Goal: Use online tool/utility: Use online tool/utility

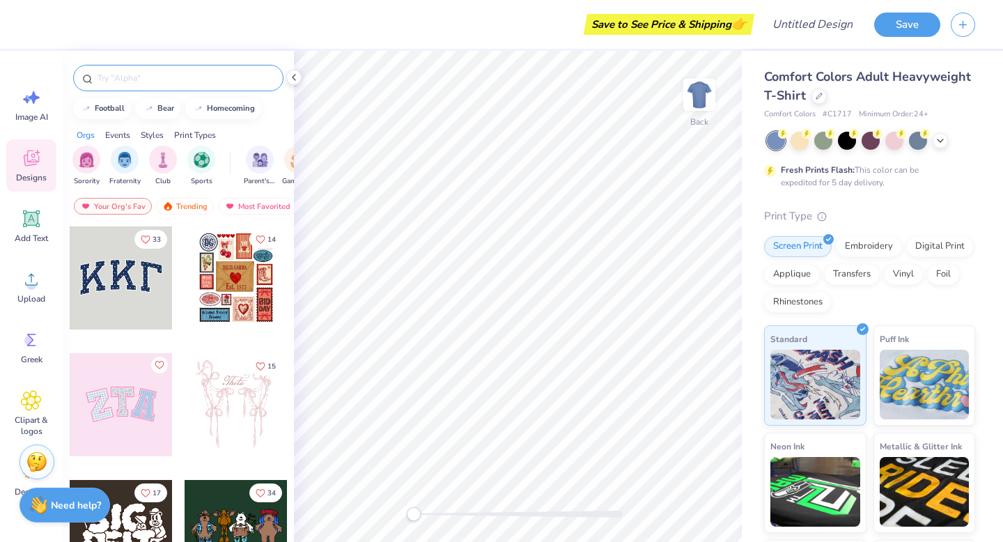
click at [230, 77] on input "text" at bounding box center [185, 78] width 178 height 14
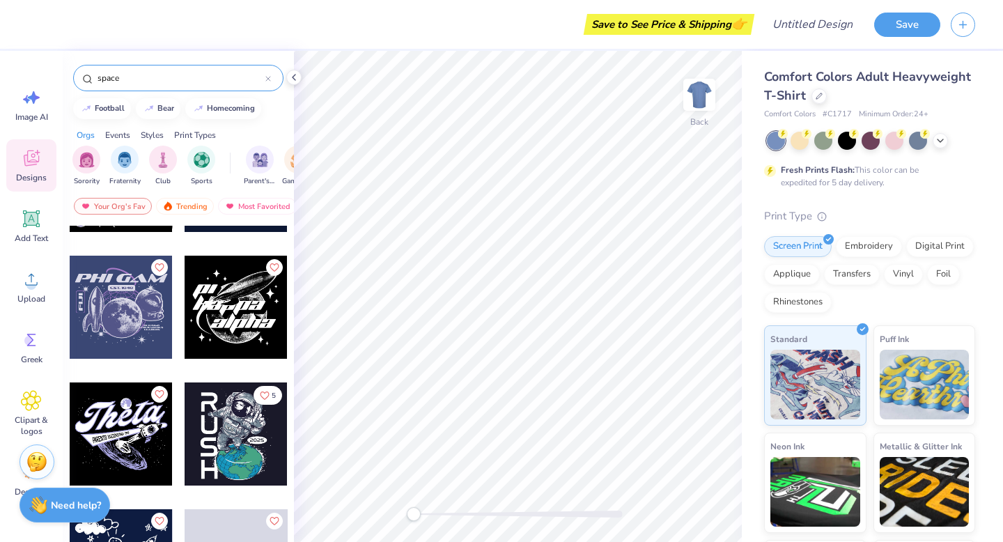
scroll to position [482, 0]
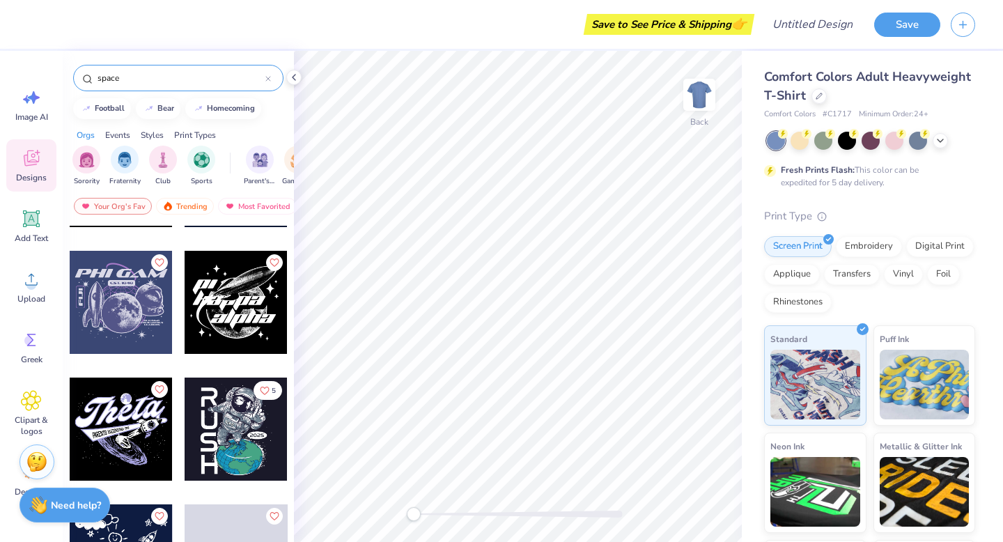
click at [126, 79] on input "space" at bounding box center [180, 78] width 169 height 14
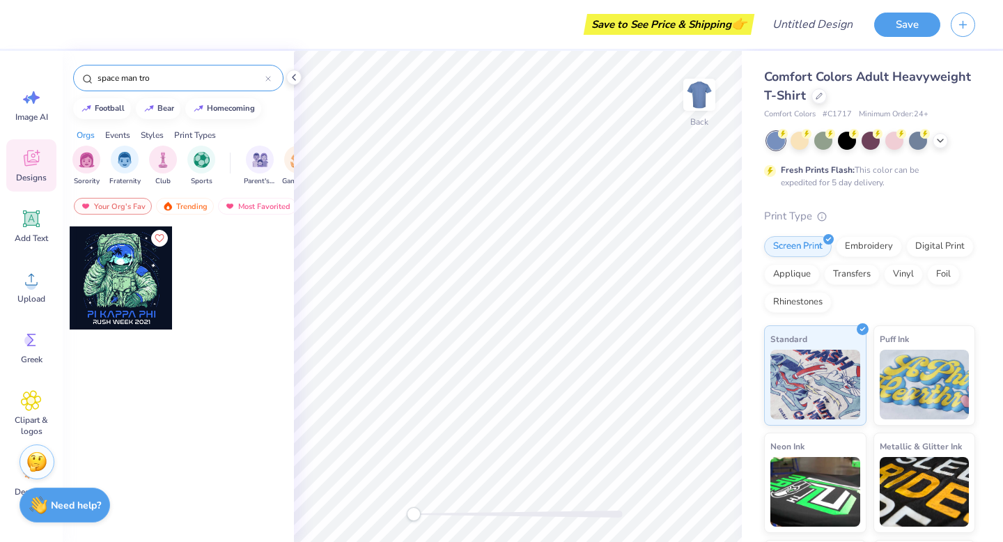
type input "space man tro"
click at [112, 278] on div at bounding box center [121, 277] width 103 height 103
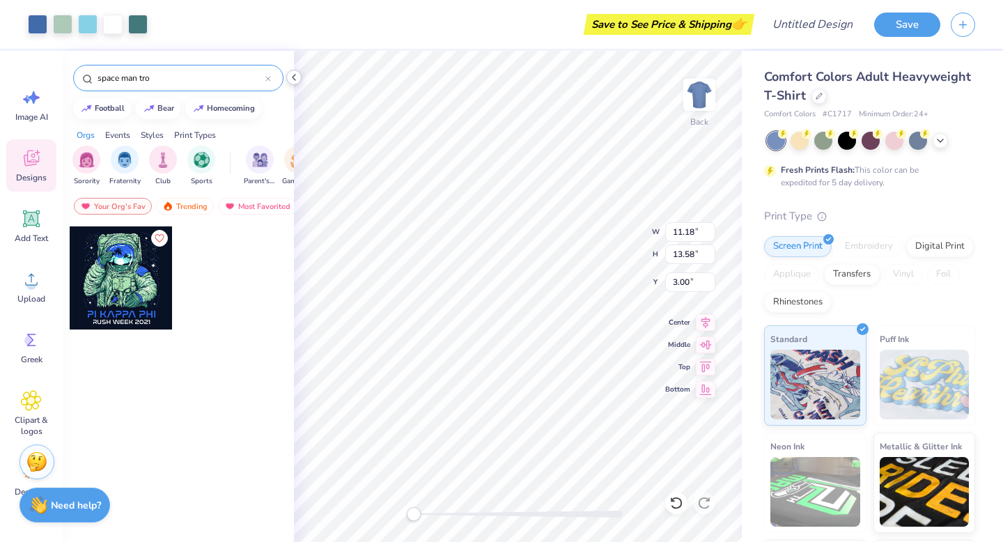
click at [289, 79] on icon at bounding box center [293, 77] width 11 height 11
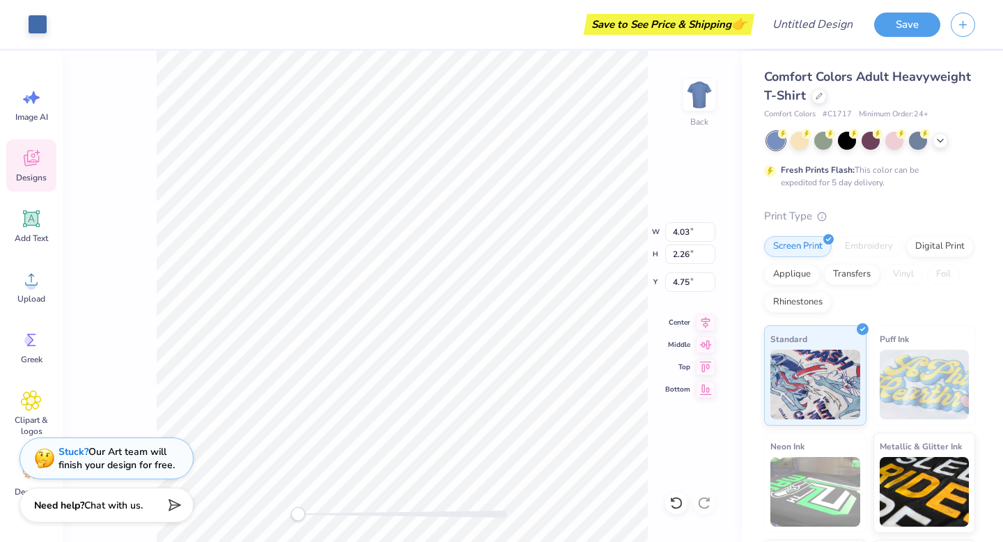
type input "4.03"
type input "2.26"
type input "4.75"
type input "4.06"
type input "4.77"
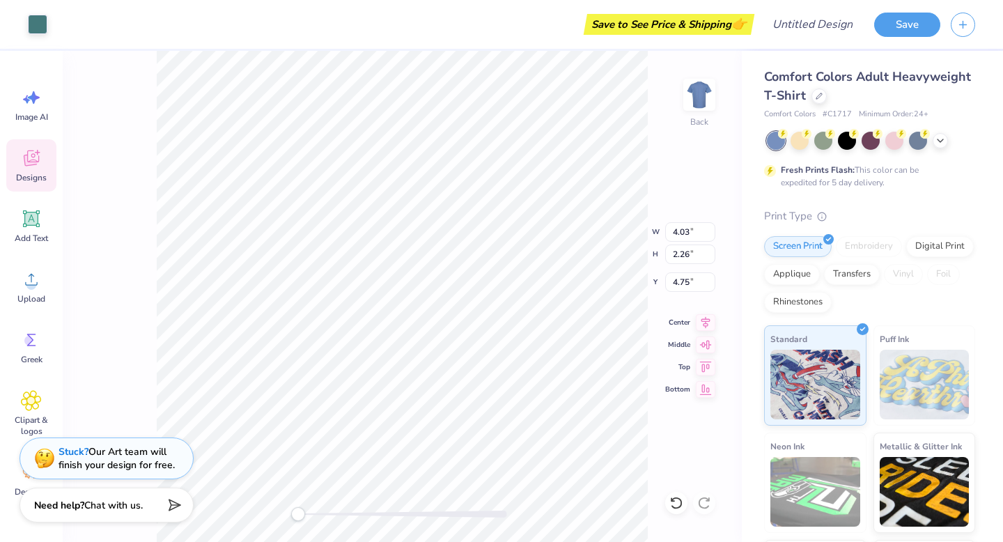
type input "3.67"
click at [135, 503] on span "Chat with us." at bounding box center [113, 502] width 58 height 13
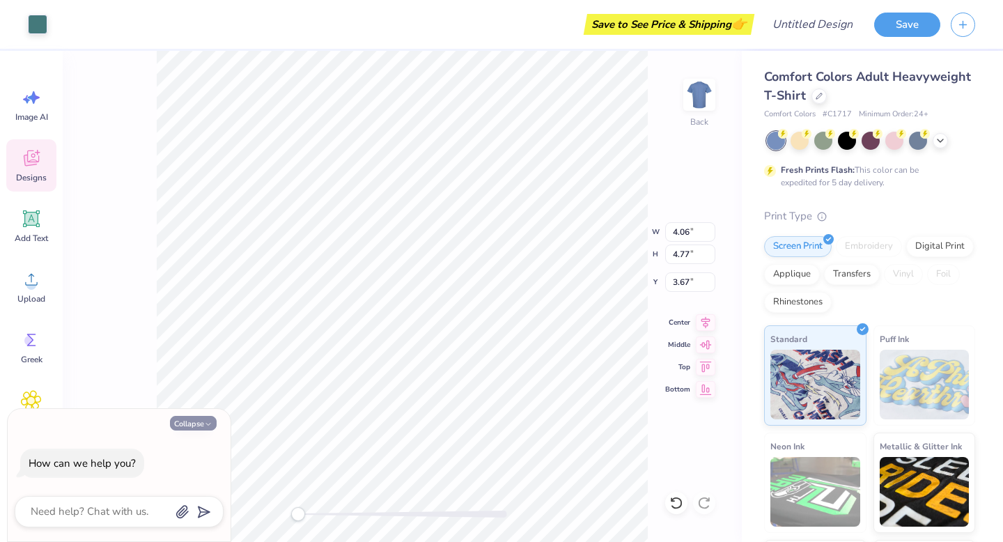
click at [197, 423] on button "Collapse" at bounding box center [193, 423] width 47 height 15
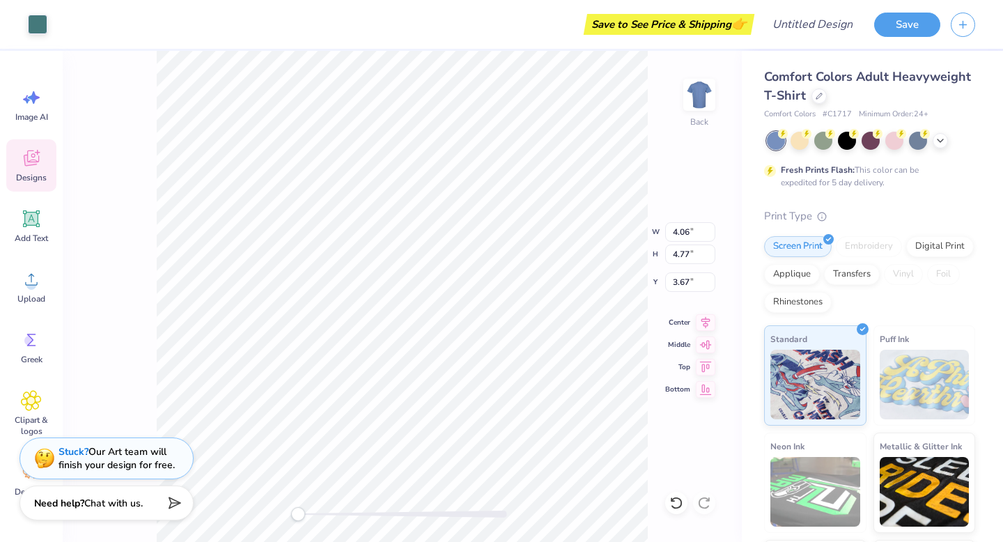
click at [148, 501] on div "Need help? Chat with us." at bounding box center [106, 502] width 174 height 35
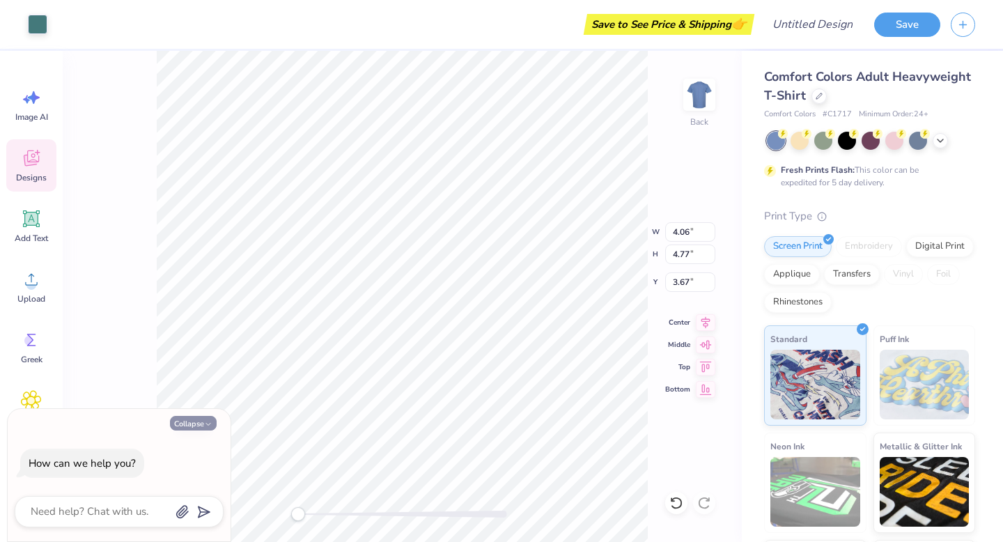
click at [191, 421] on button "Collapse" at bounding box center [193, 423] width 47 height 15
type textarea "x"
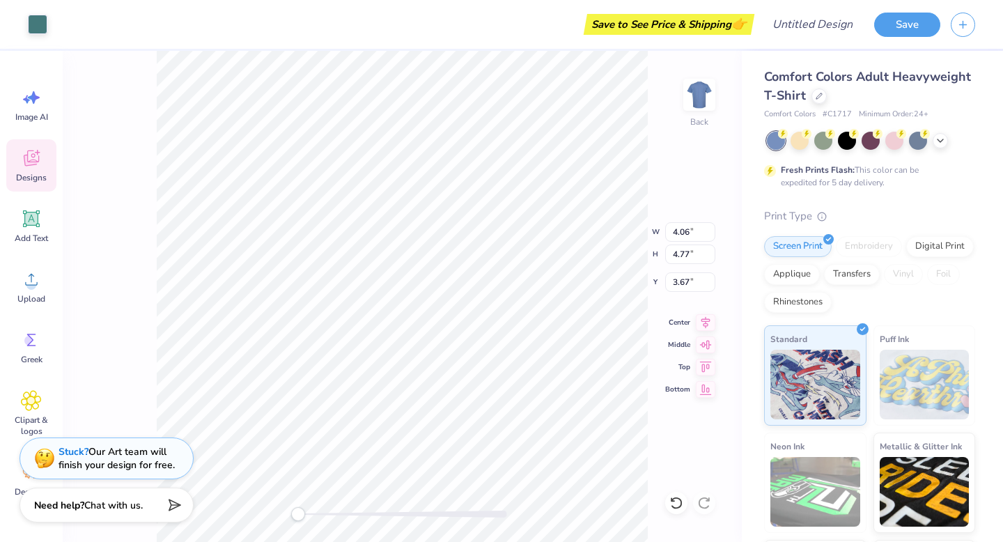
click at [34, 166] on icon at bounding box center [31, 158] width 21 height 21
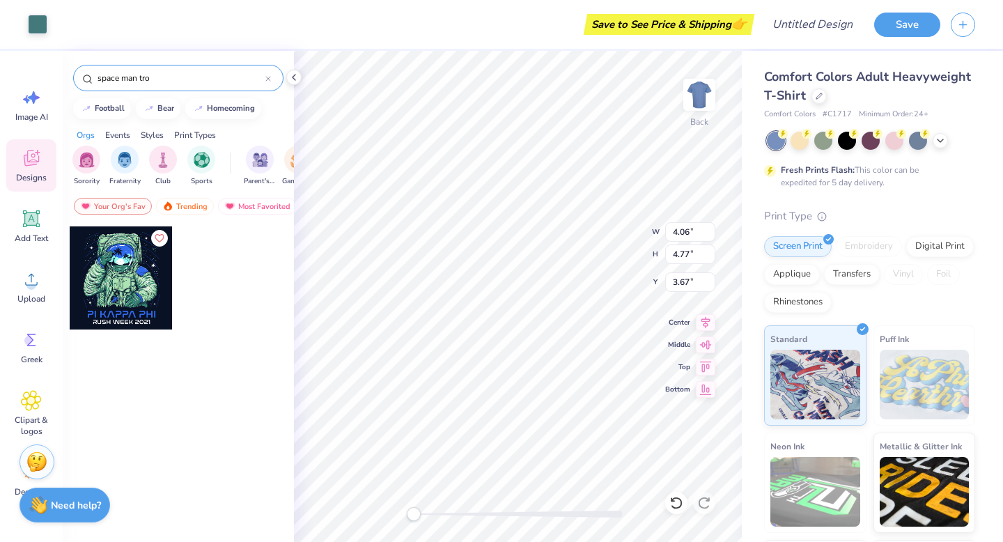
click at [38, 174] on span "Designs" at bounding box center [31, 177] width 31 height 11
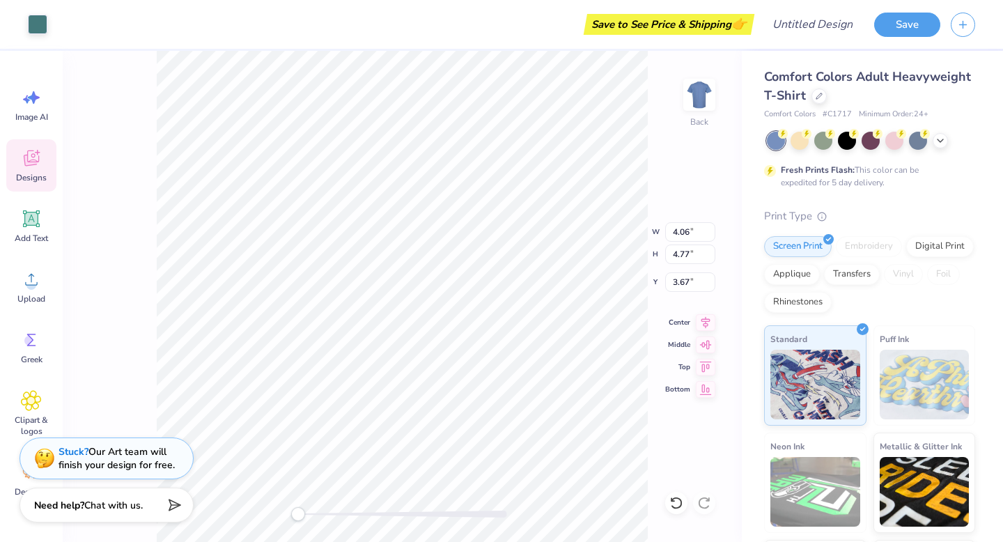
type input "3.80"
type input "6.05"
type input "3.76"
type input "4.03"
type input "2.26"
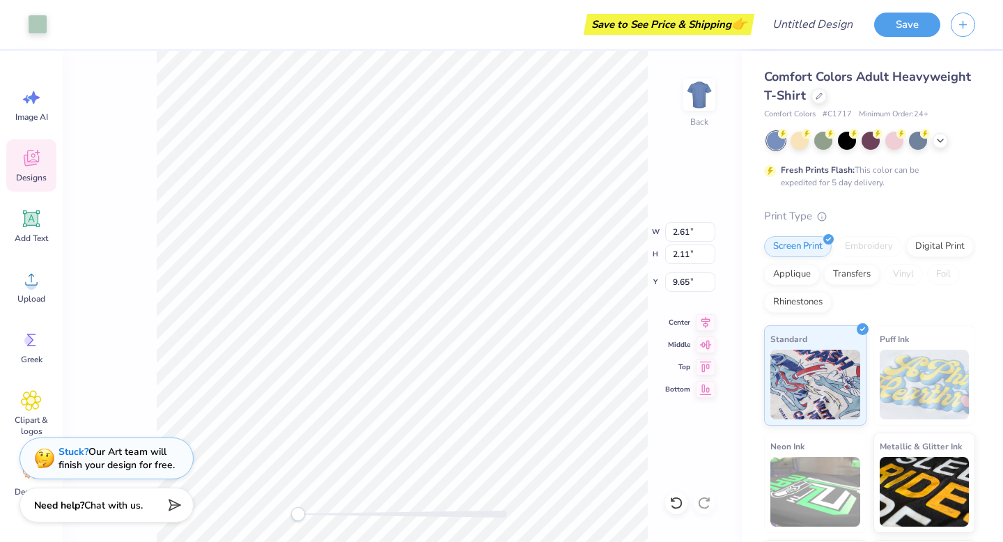
type input "4.75"
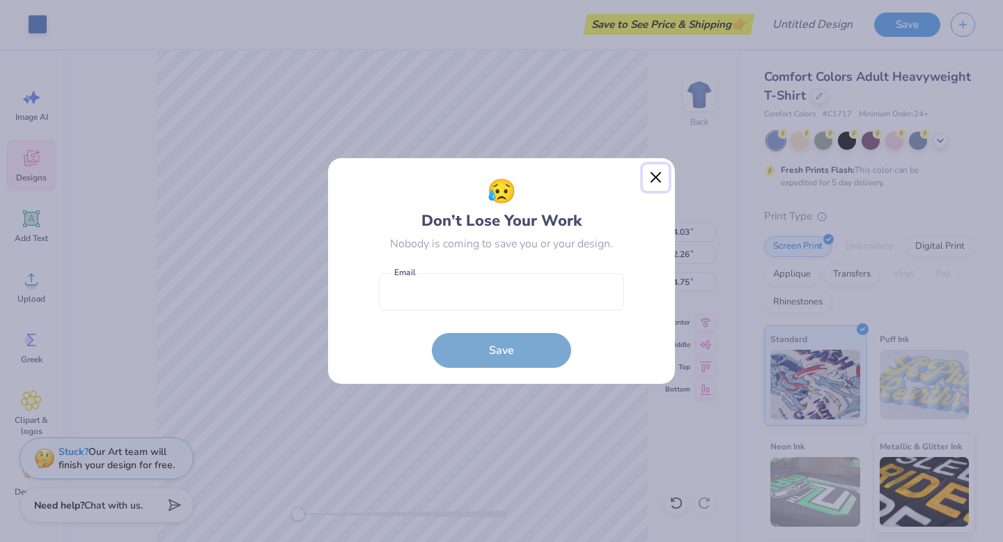
click at [657, 177] on button "Close" at bounding box center [656, 177] width 26 height 26
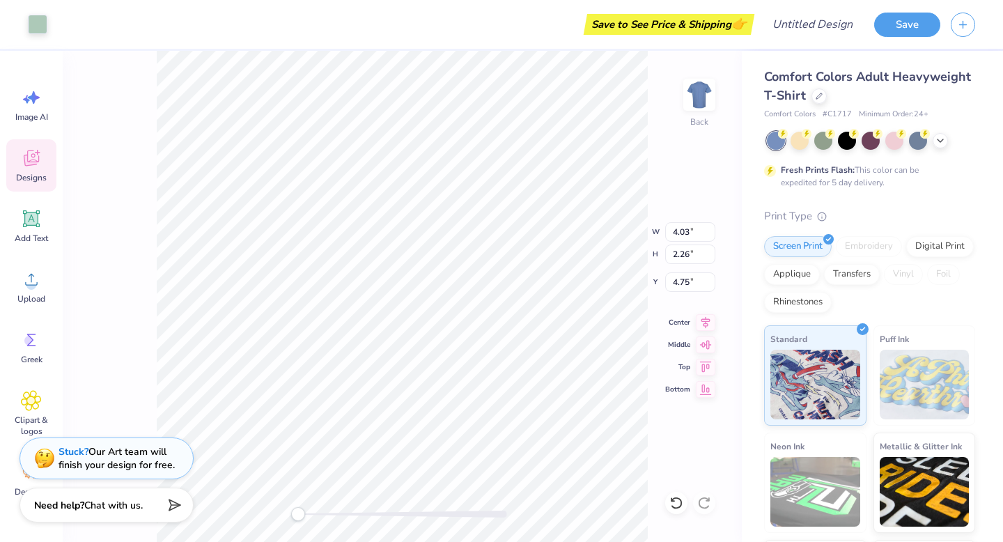
type input "6.51"
type input "9.09"
type input "3.28"
type input "1.63"
type input "1.73"
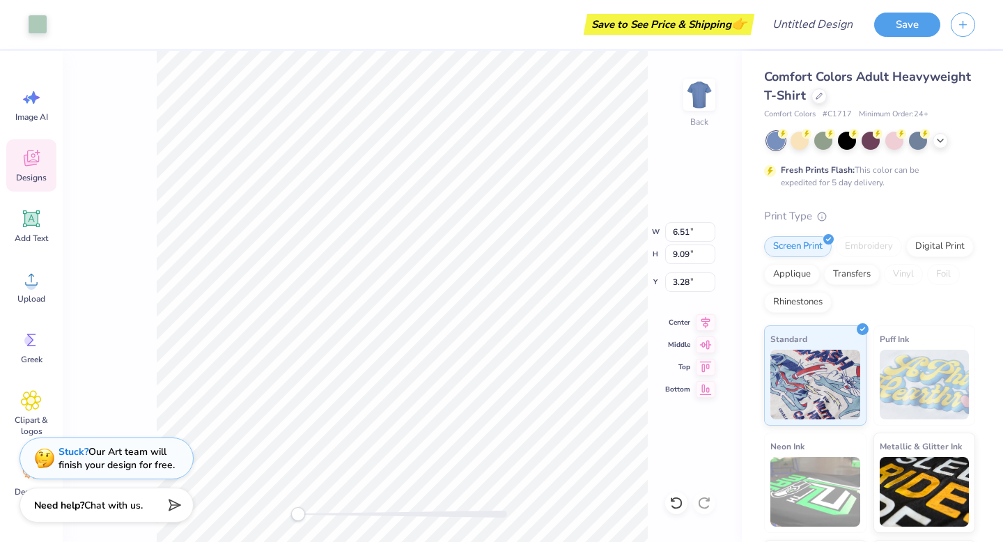
type input "8.73"
type input "0.90"
type input "2.32"
type input "5.69"
type input "6.51"
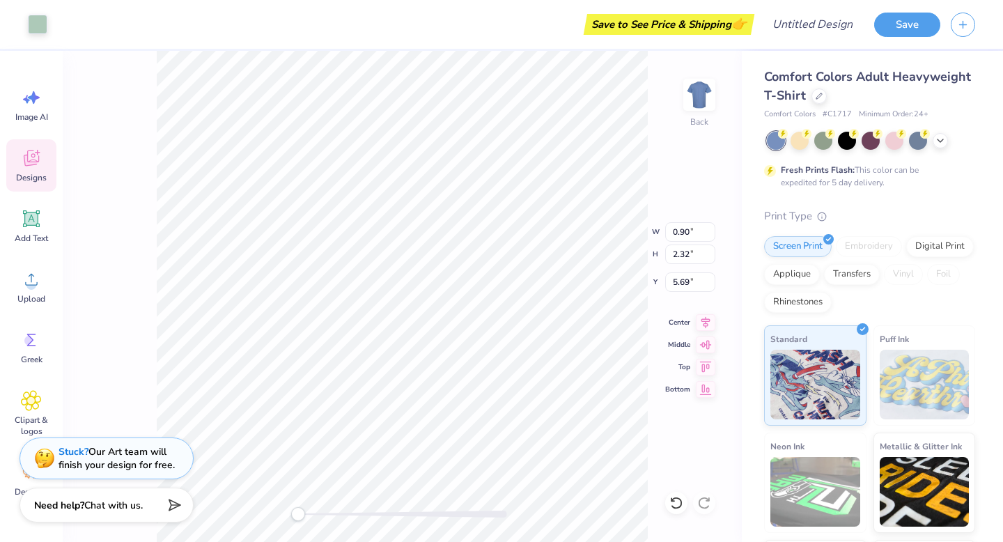
type input "9.09"
type input "3.28"
type input "0.90"
type input "2.32"
type input "5.69"
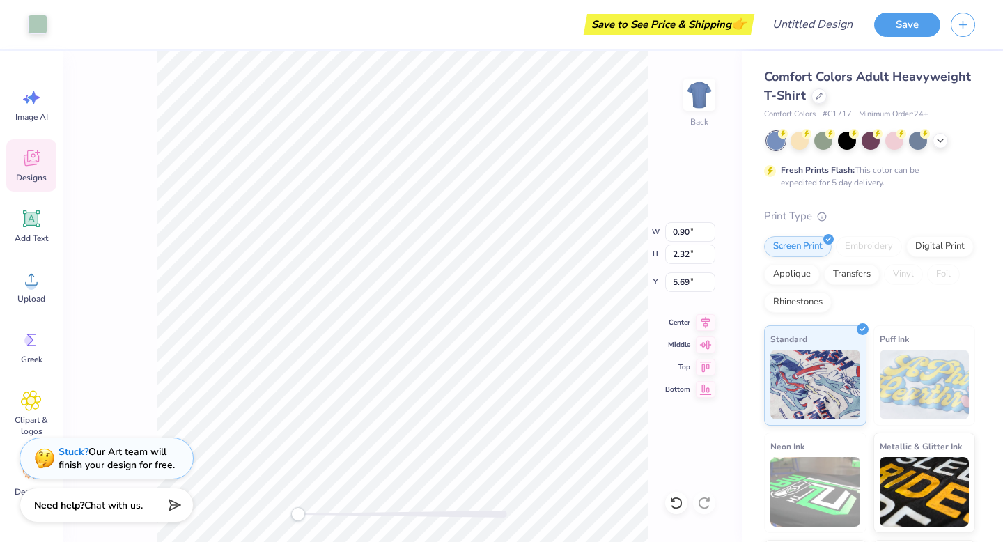
type input "6.51"
type input "9.09"
type input "3.28"
type input "2.57"
type input "1.16"
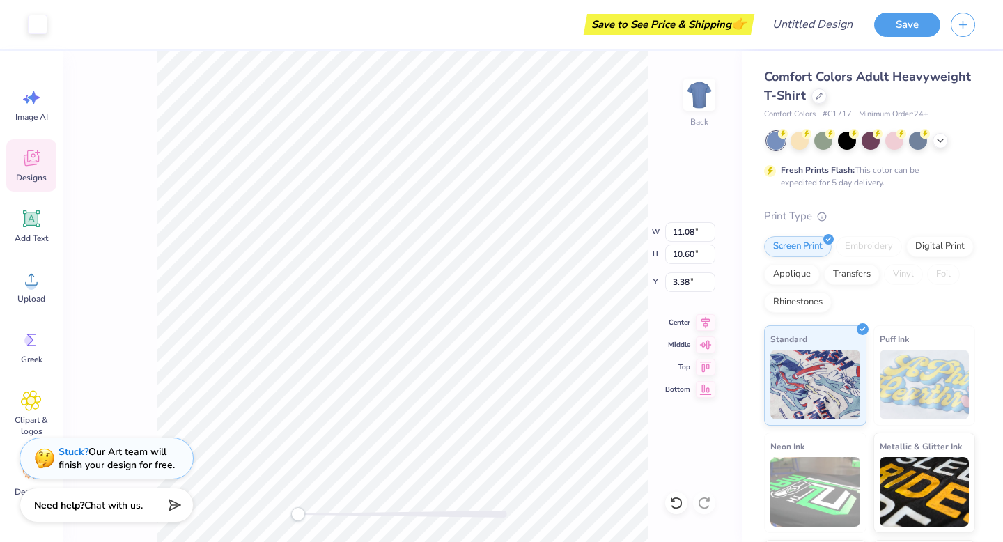
type input "6.52"
type input "4.03"
type input "2.26"
type input "4.75"
type input "6.07"
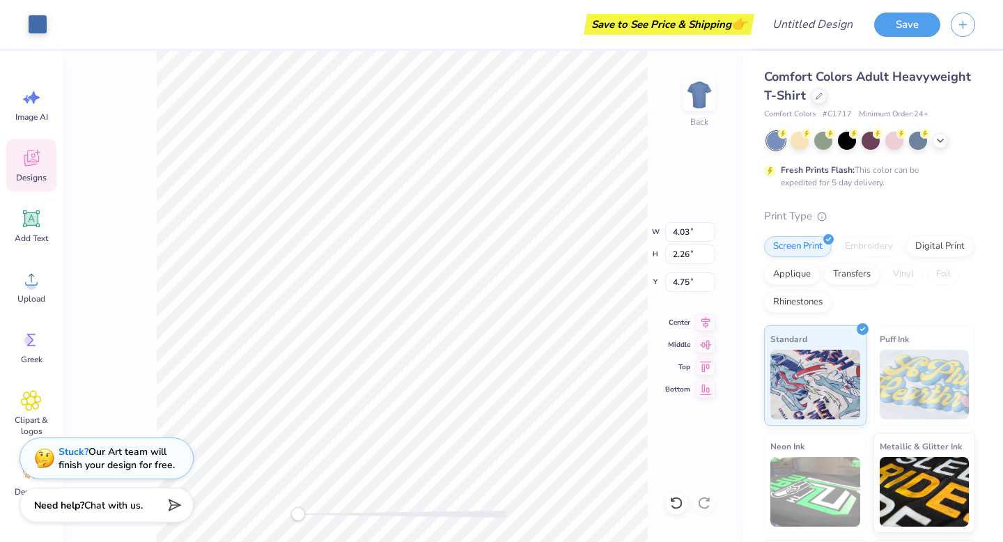
type input "9.81"
type input "3.59"
type input "7.07"
type input "9.30"
type input "3.48"
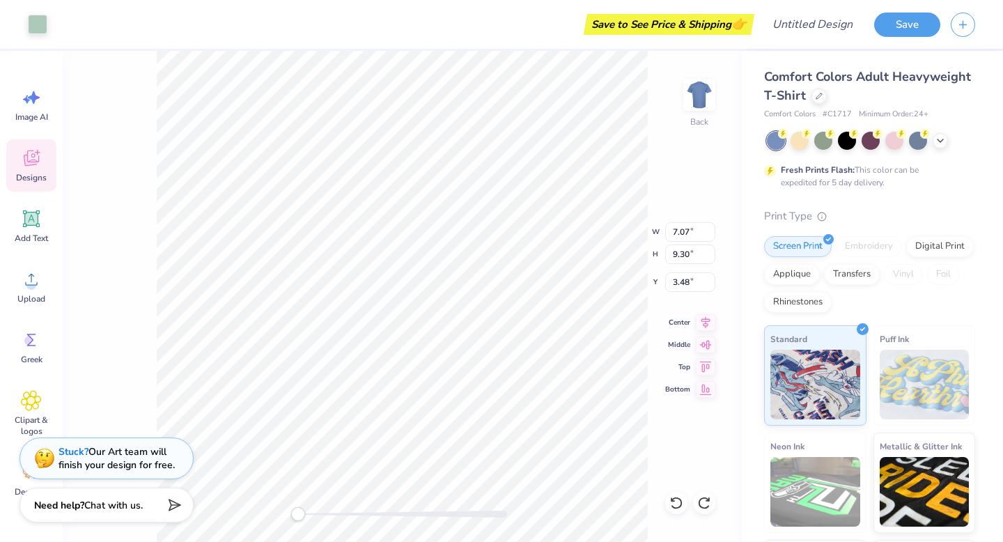
type input "3.18"
type input "5.27"
type input "7.13"
type input "2.57"
type input "1.16"
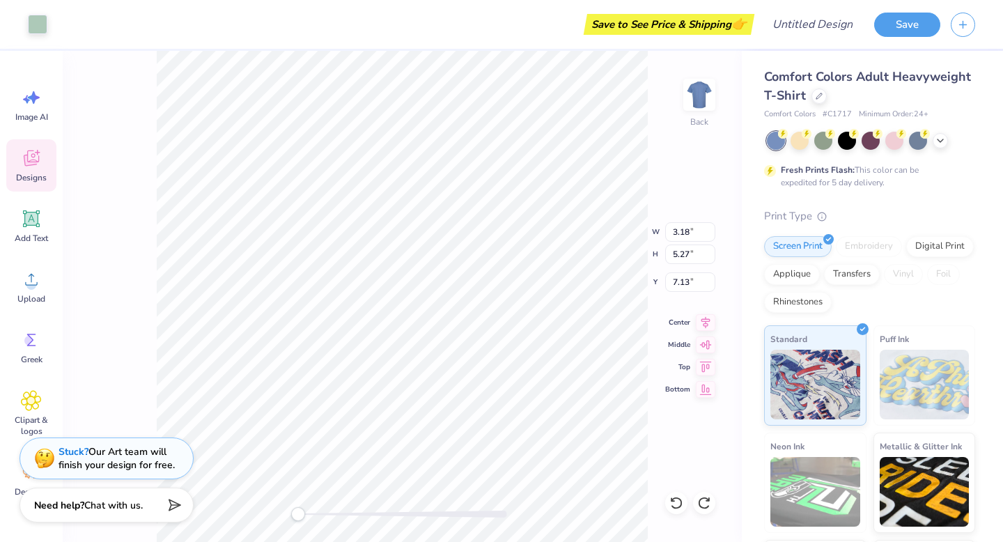
type input "6.52"
